Goal: Navigation & Orientation: Find specific page/section

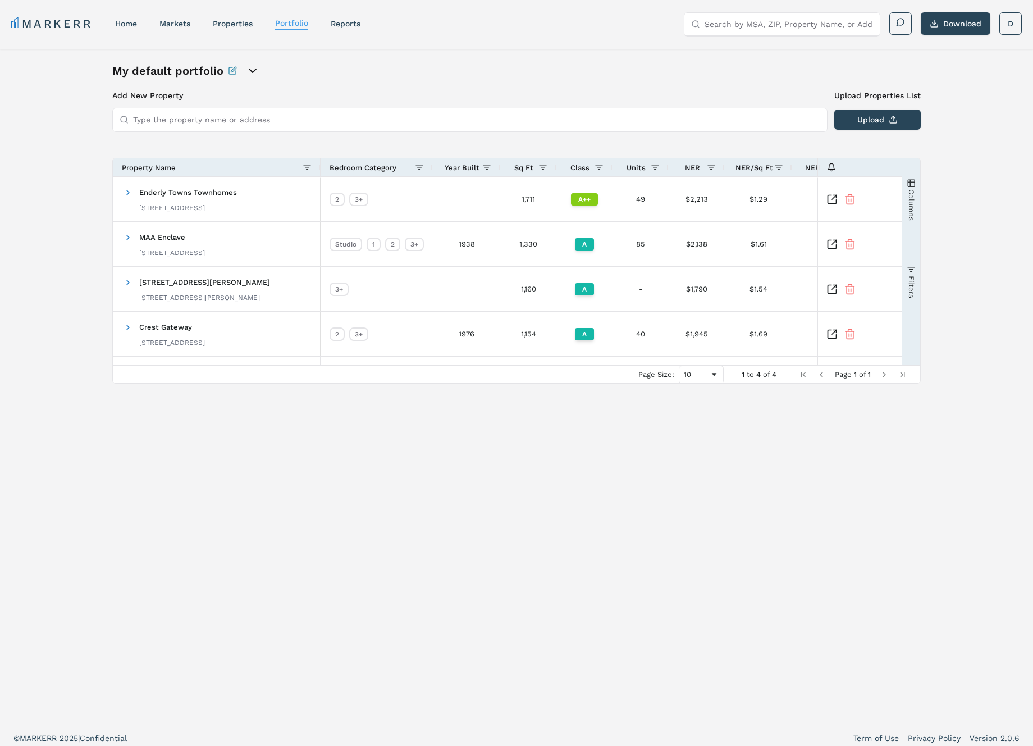
click at [602, 108] on input "Type the property name or address" at bounding box center [476, 119] width 687 height 22
click at [233, 22] on link "properties" at bounding box center [233, 23] width 40 height 9
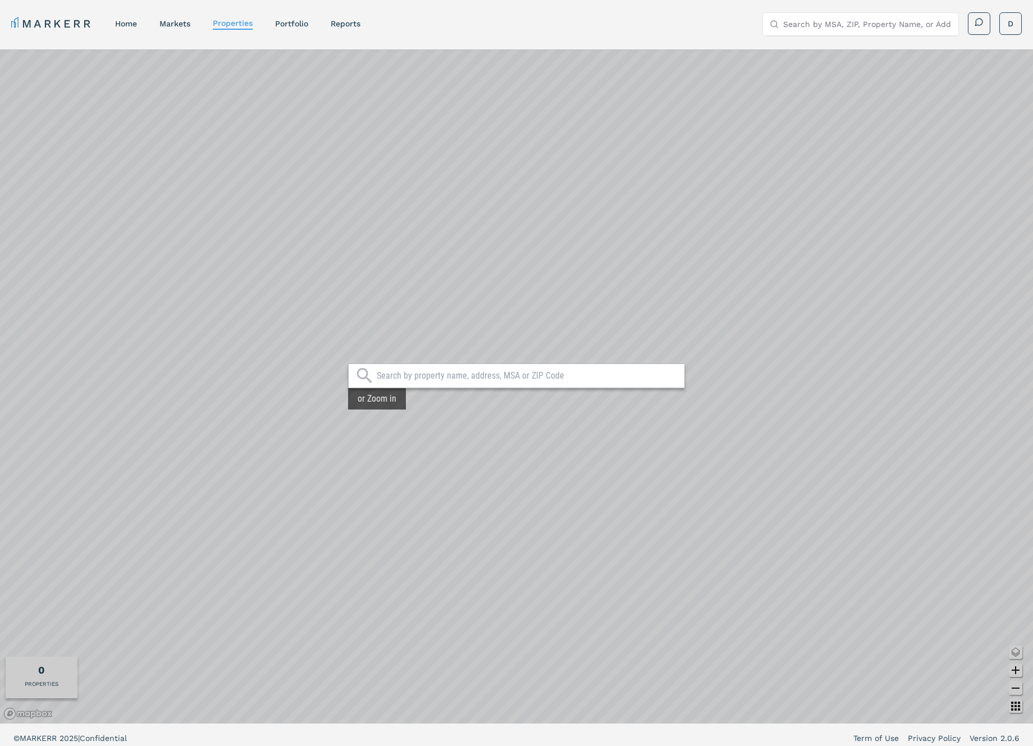
click at [1023, 26] on div "MARKERR home markets properties Portfolio reports Search by MSA, ZIP, Property …" at bounding box center [516, 22] width 1033 height 45
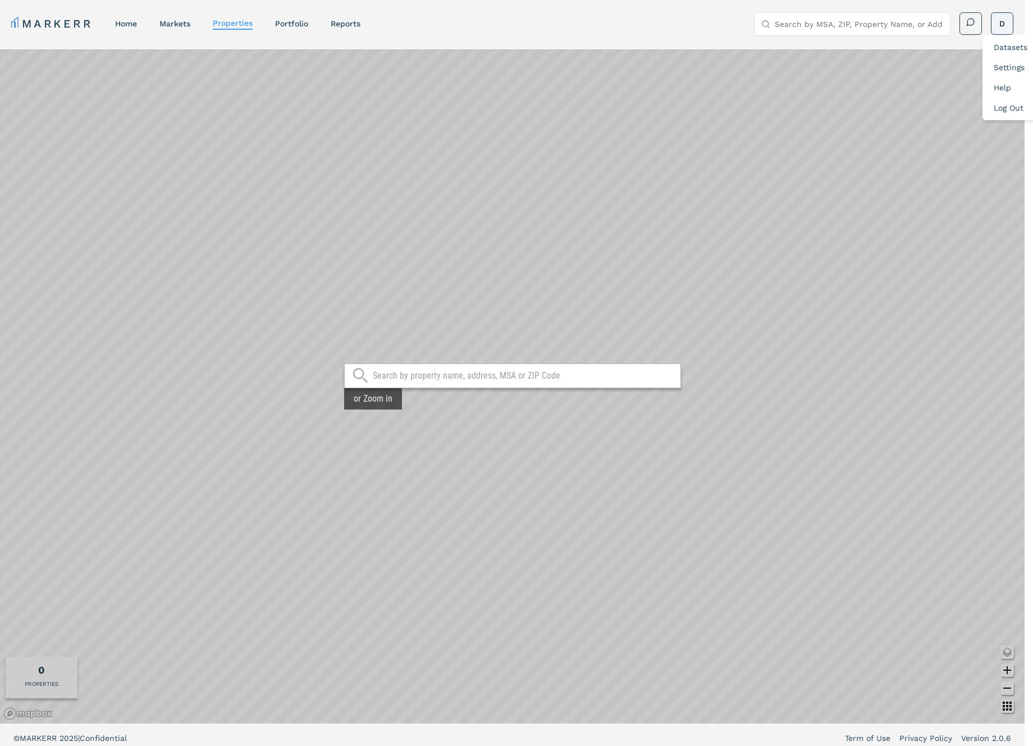
click at [1009, 24] on html "MARKERR home markets properties Portfolio reports Search by MSA, ZIP, Property …" at bounding box center [516, 376] width 1033 height 752
click at [1013, 105] on link "Log Out" at bounding box center [1009, 107] width 30 height 9
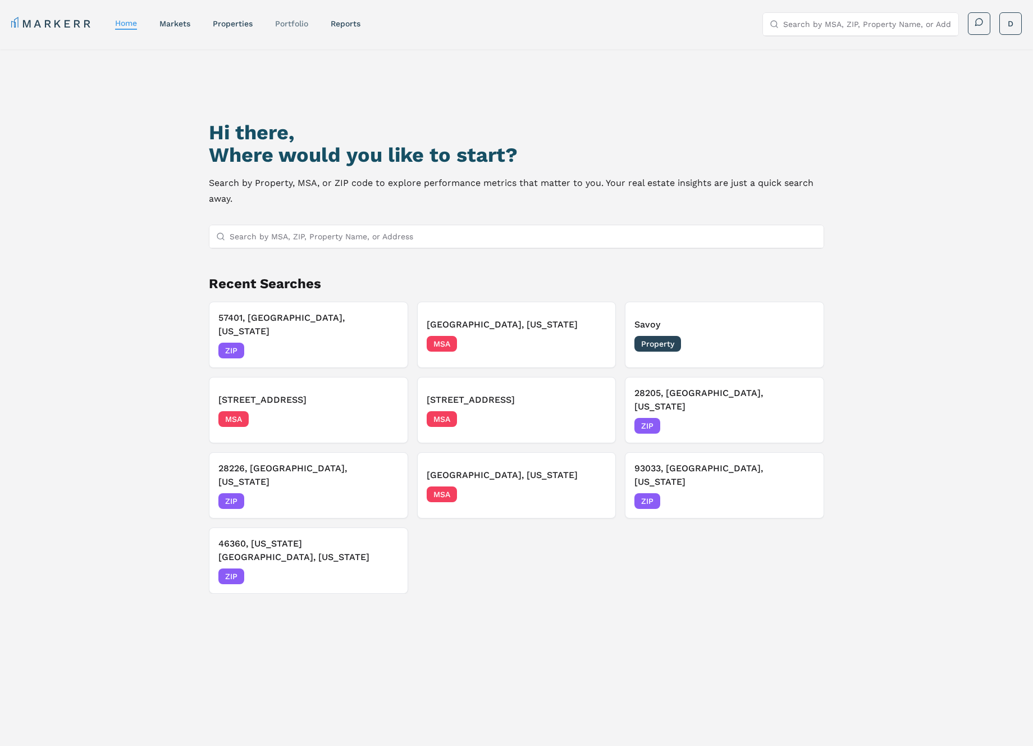
click at [302, 22] on link "Portfolio" at bounding box center [291, 23] width 33 height 9
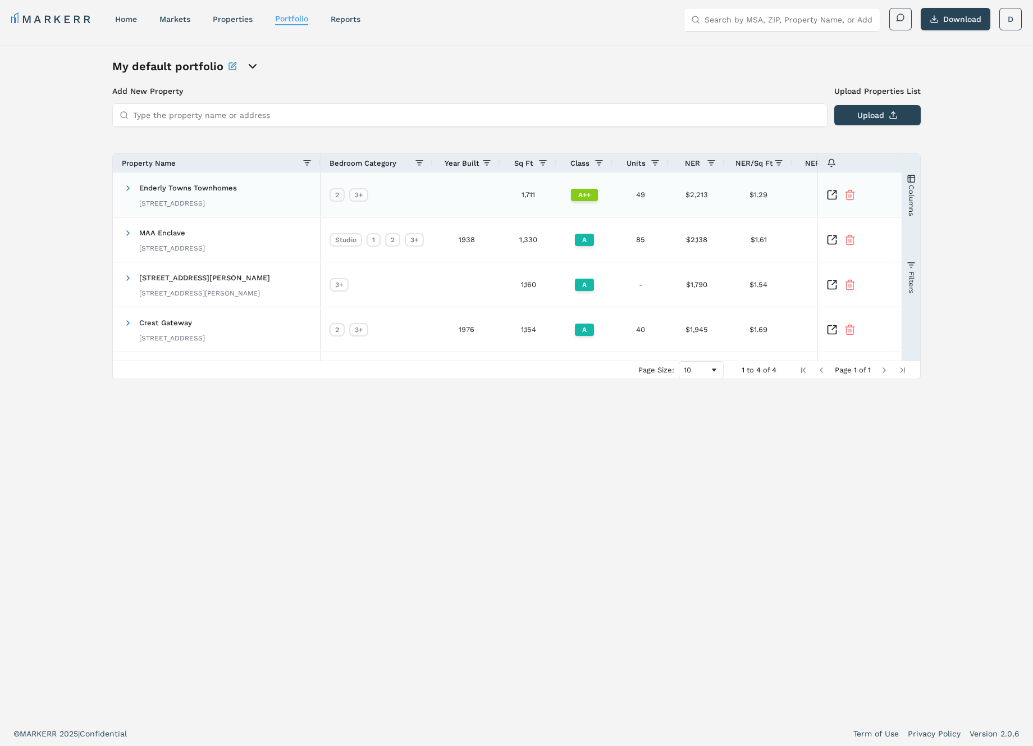
scroll to position [7, 0]
click at [842, 187] on div at bounding box center [841, 192] width 29 height 11
click at [836, 191] on icon "Inspect Comparable" at bounding box center [832, 192] width 11 height 11
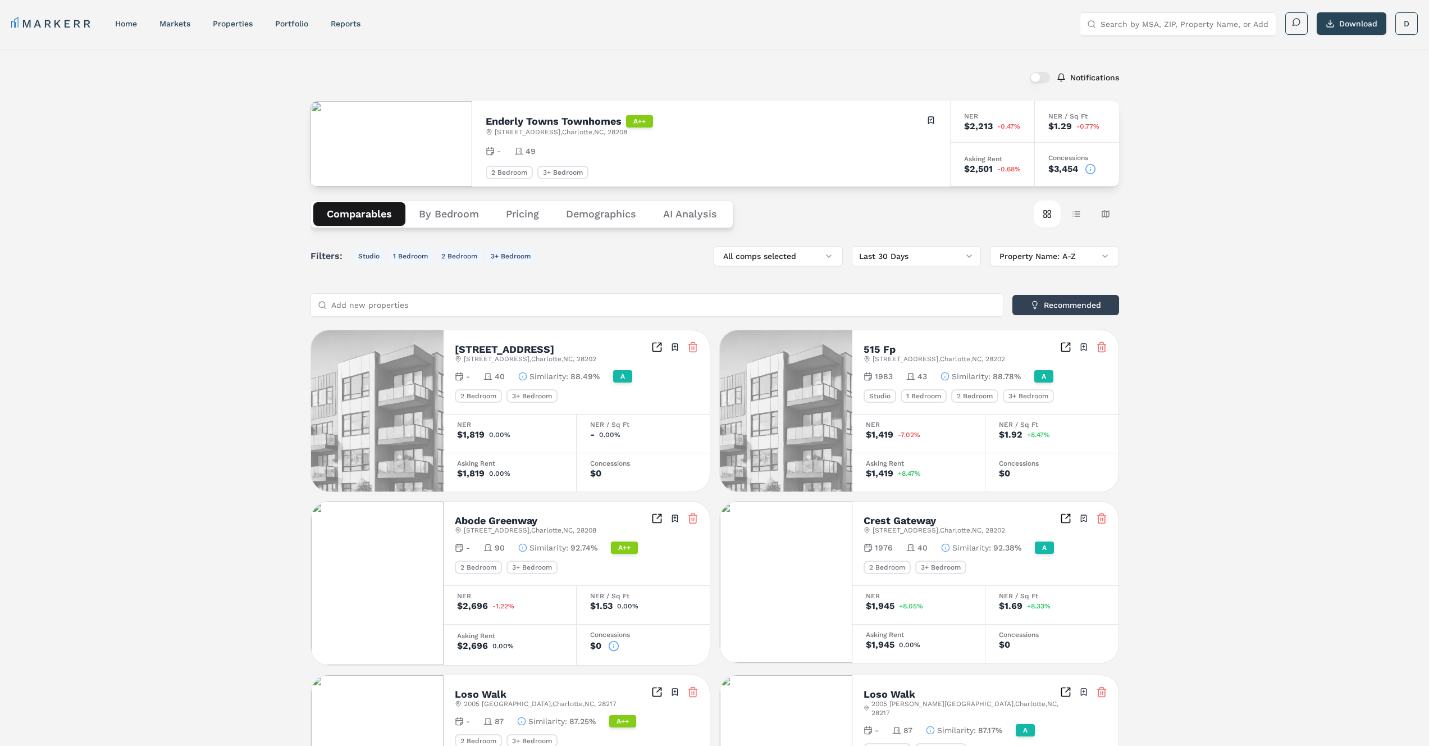
click at [1043, 81] on button "button" at bounding box center [1040, 77] width 20 height 11
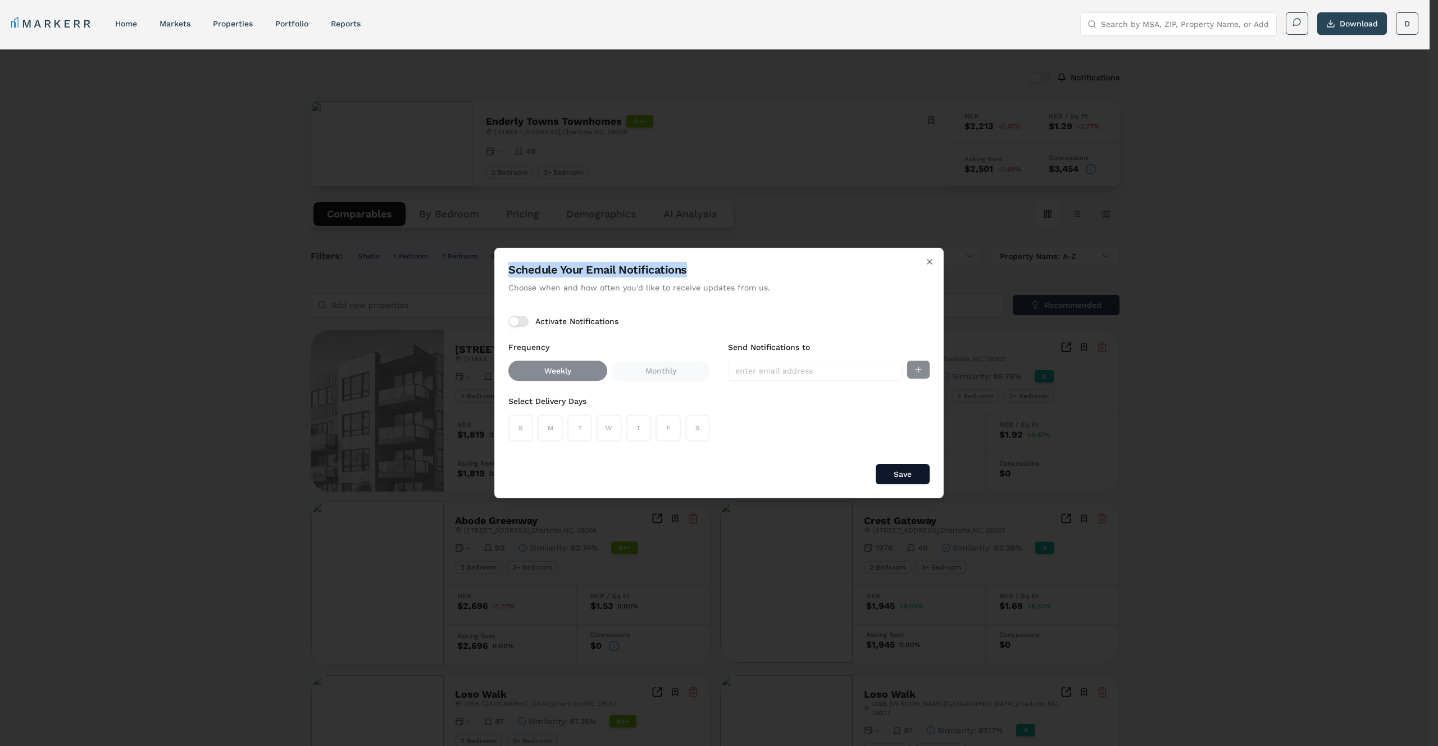
click at [923, 262] on h2 "Schedule Your Email Notifications" at bounding box center [718, 270] width 421 height 16
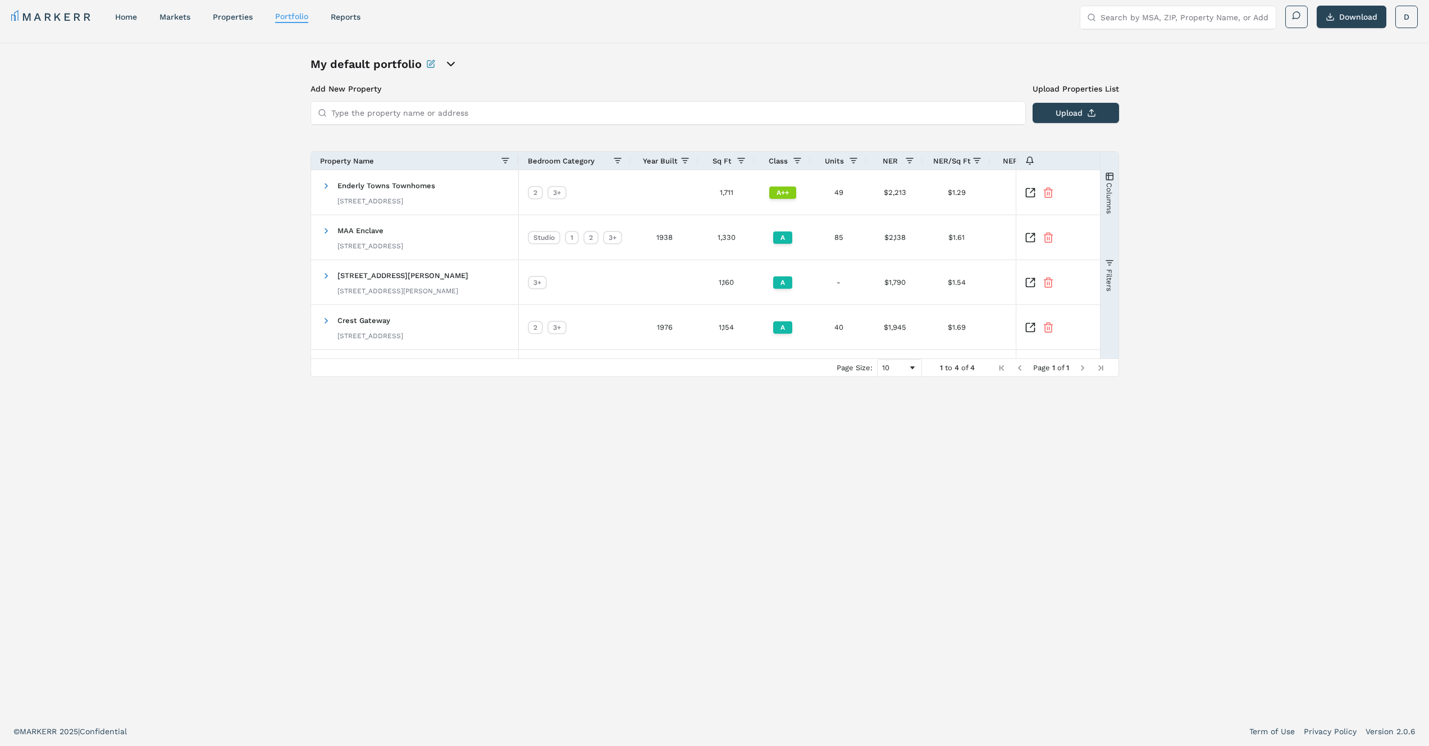
scroll to position [7, 0]
